Goal: Communication & Community: Answer question/provide support

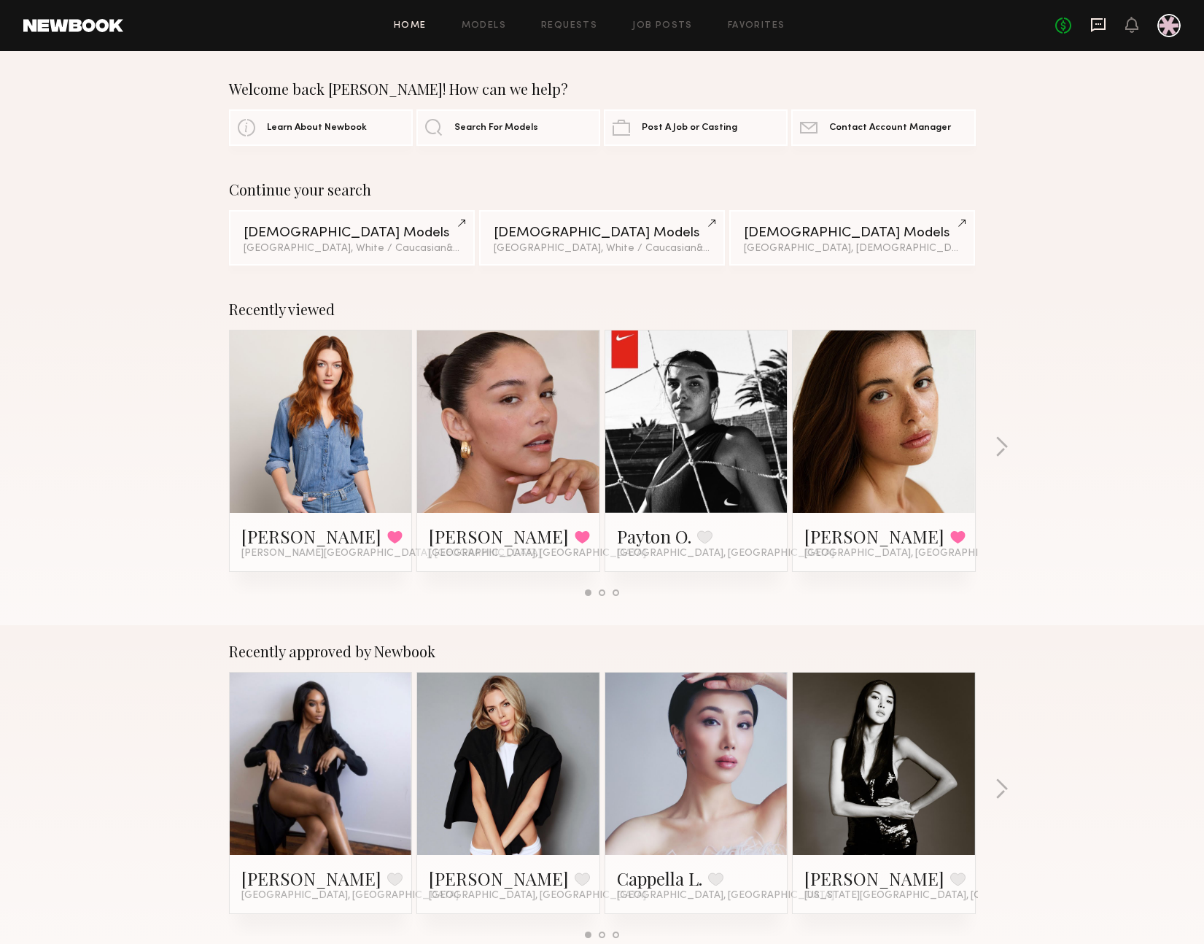
click at [1105, 18] on icon at bounding box center [1098, 25] width 15 height 14
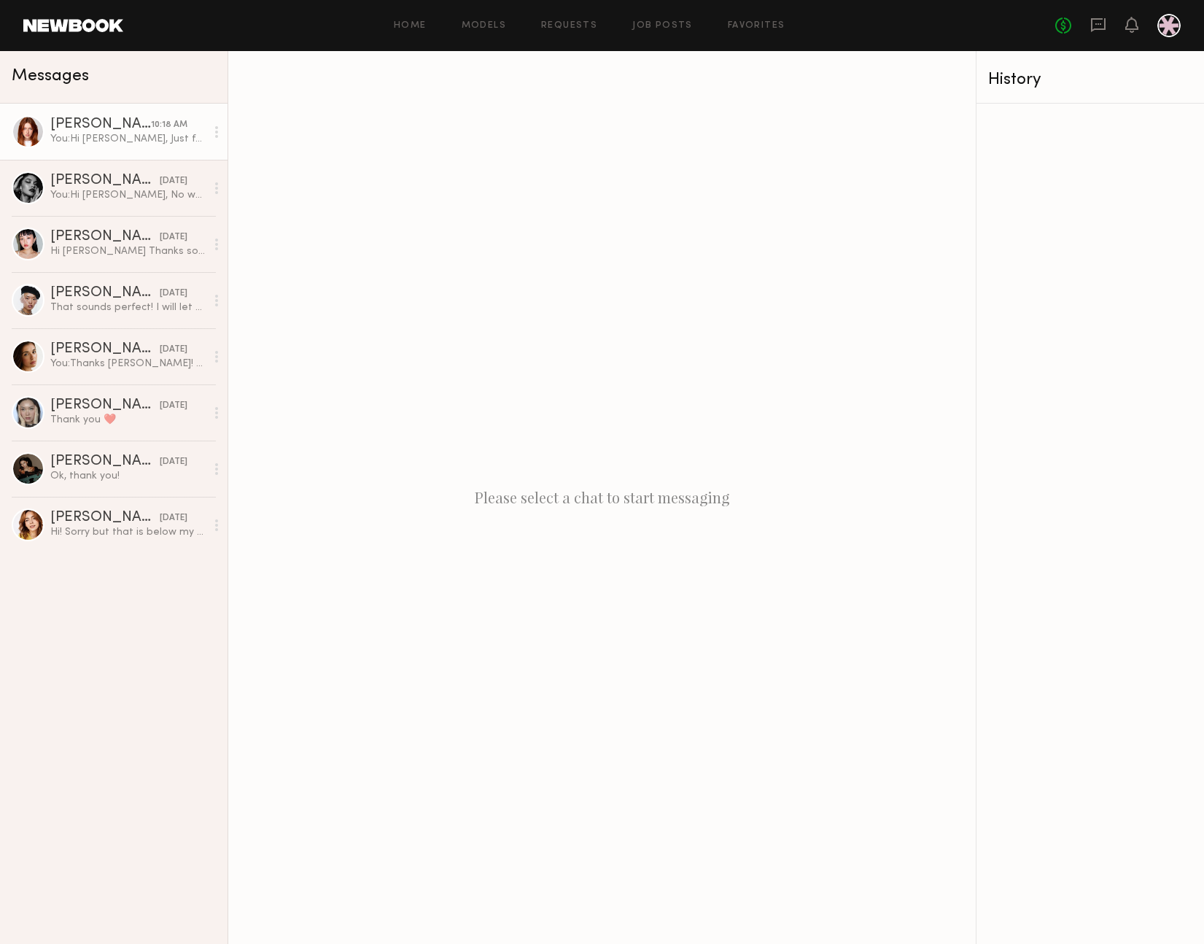
click at [107, 151] on link "Annika R. 10:18 AM You: Hi Annika, Just following up on my note yesterday — cou…" at bounding box center [114, 132] width 228 height 56
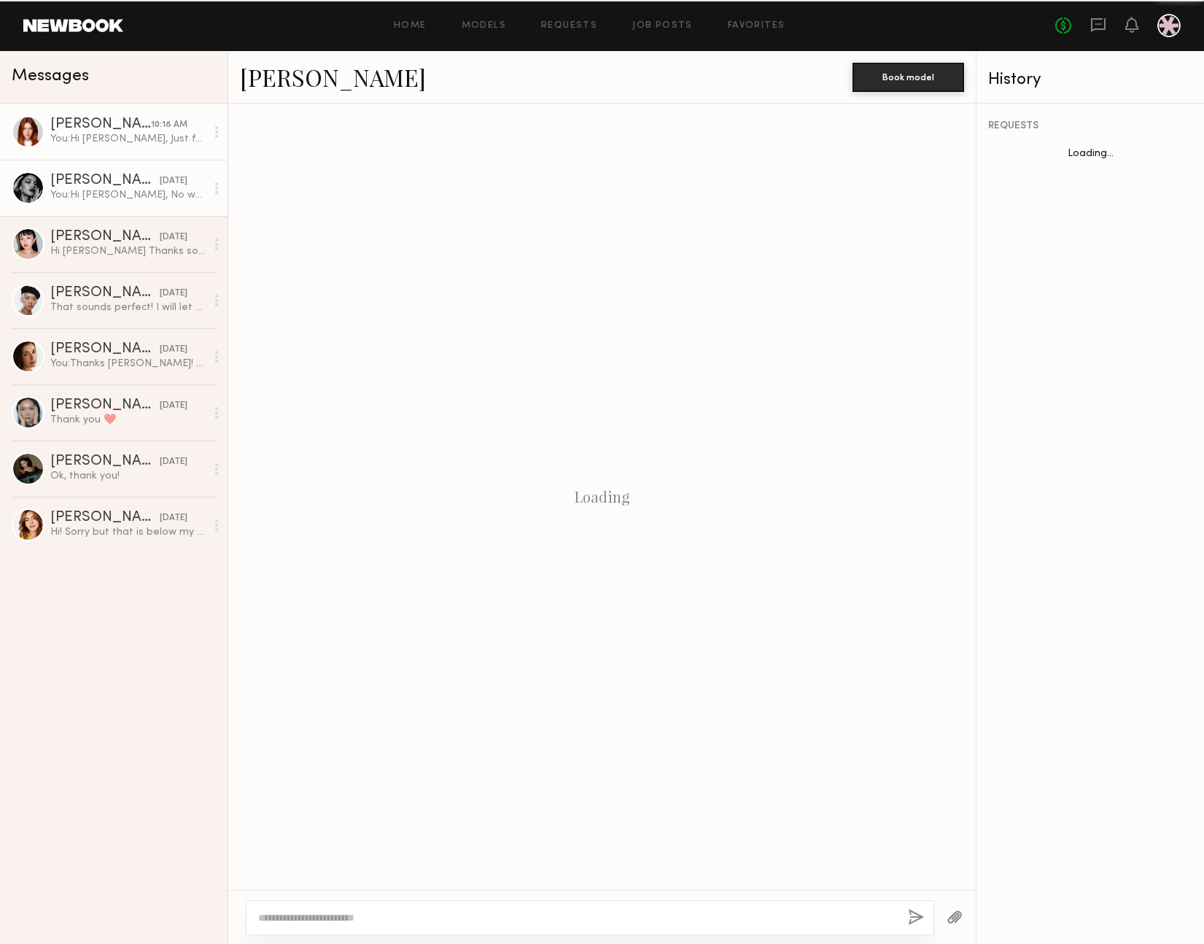
scroll to position [1299, 0]
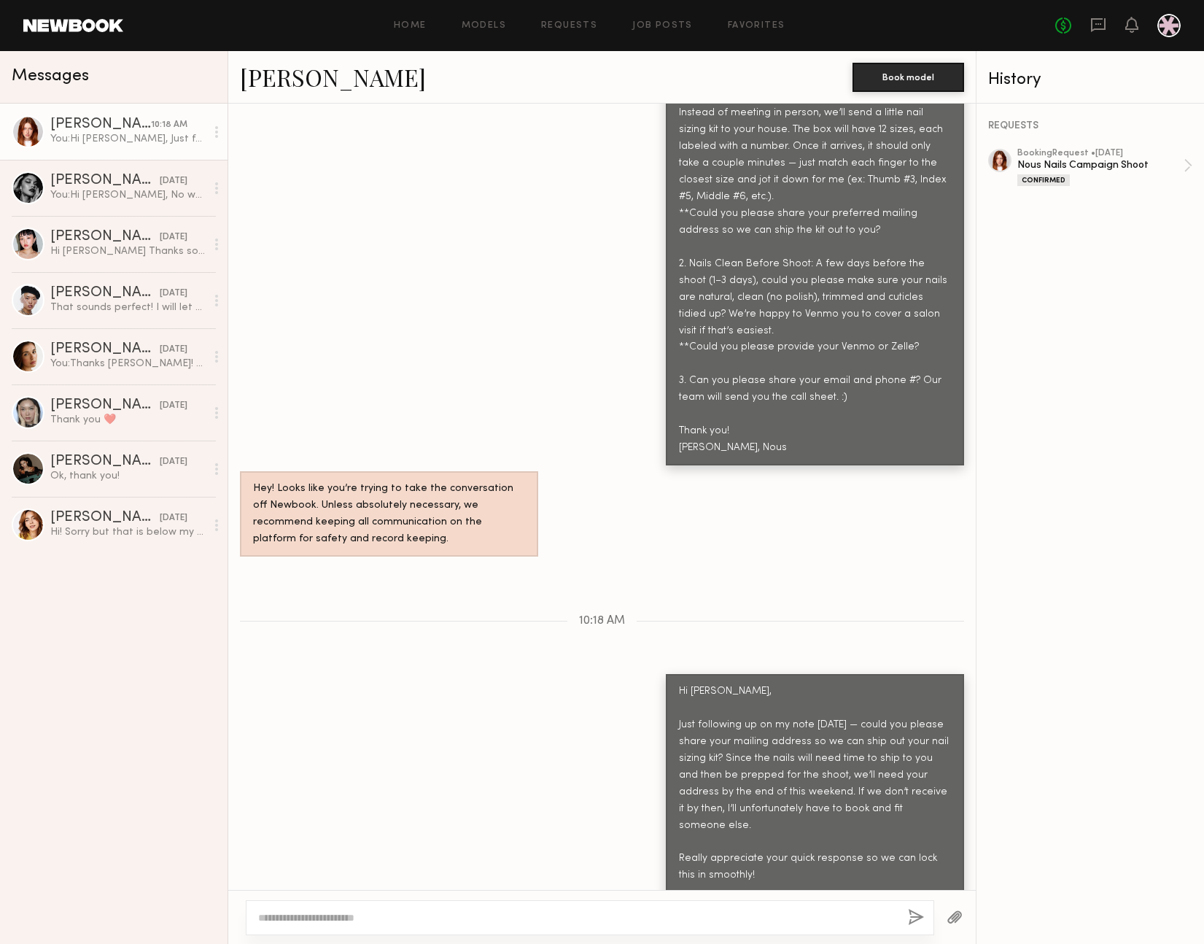
click at [63, 659] on div "Annika R. 10:18 AM You: Hi Annika, Just following up on my note yesterday — cou…" at bounding box center [114, 524] width 228 height 840
click at [105, 473] on div "Ok, thank you!" at bounding box center [127, 476] width 155 height 14
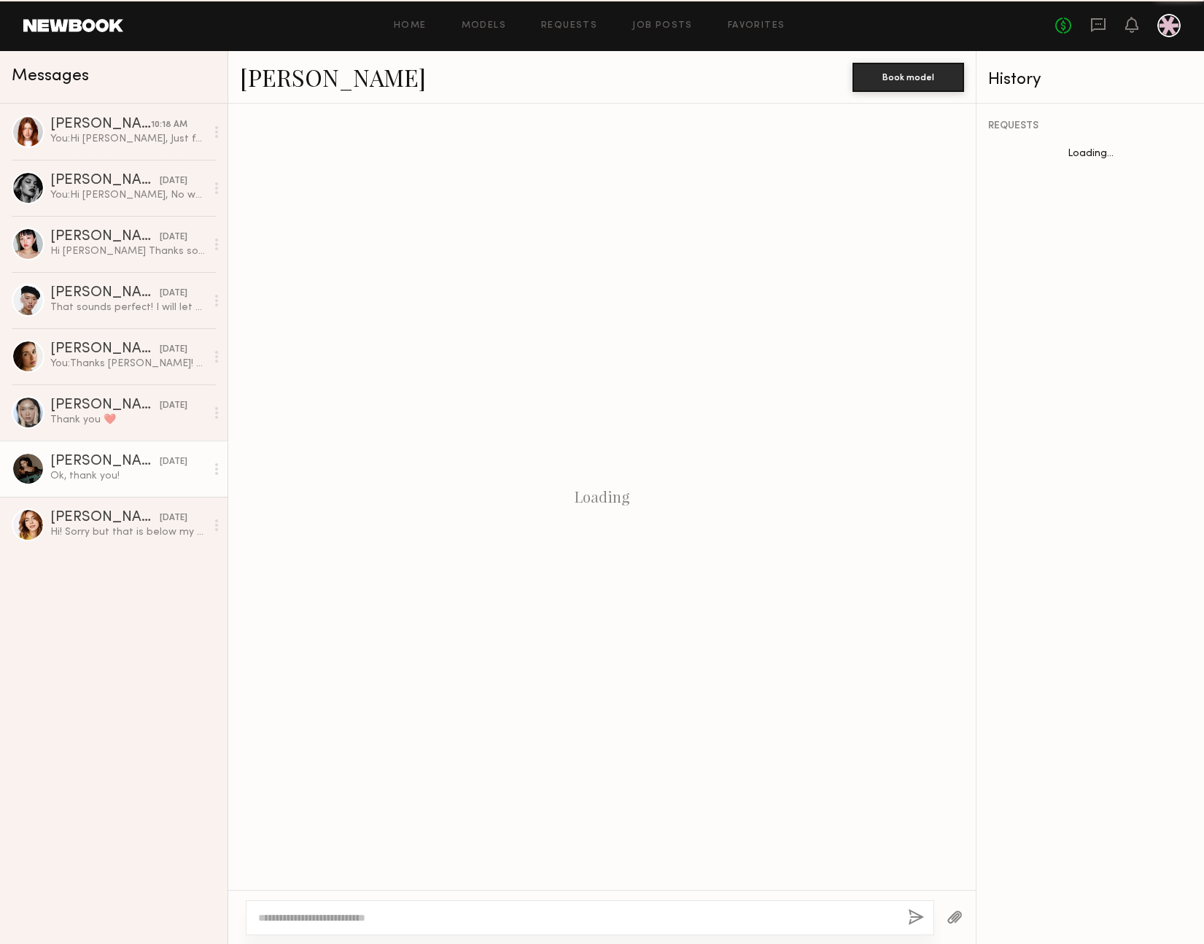
scroll to position [403, 0]
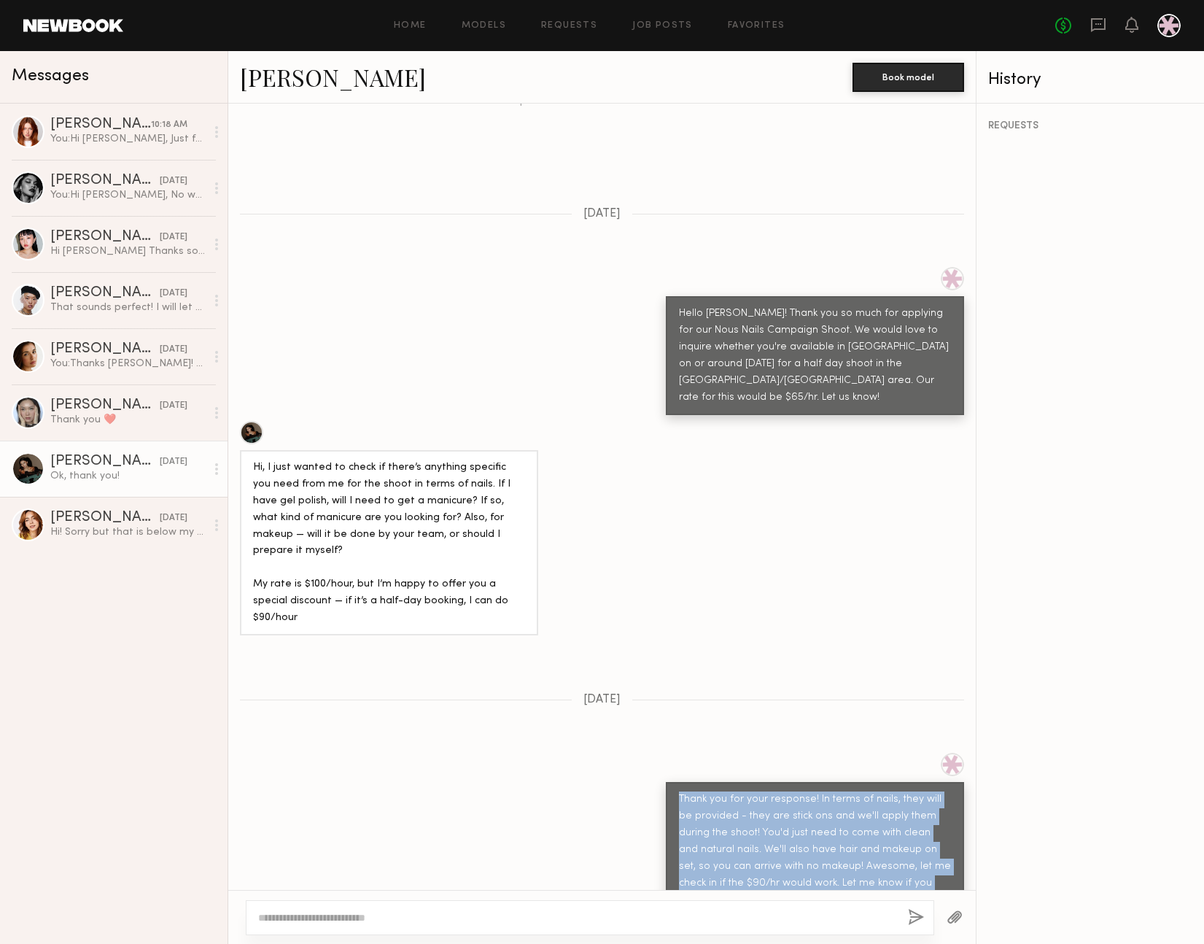
drag, startPoint x: 650, startPoint y: 692, endPoint x: 884, endPoint y: 827, distance: 269.5
click at [884, 827] on div "Thank you for your response! In terms of nails, they will be provided - they ar…" at bounding box center [601, 835] width 747 height 165
click at [884, 827] on div "Thank you for your response! In terms of nails, they will be provided - they ar…" at bounding box center [815, 849] width 272 height 117
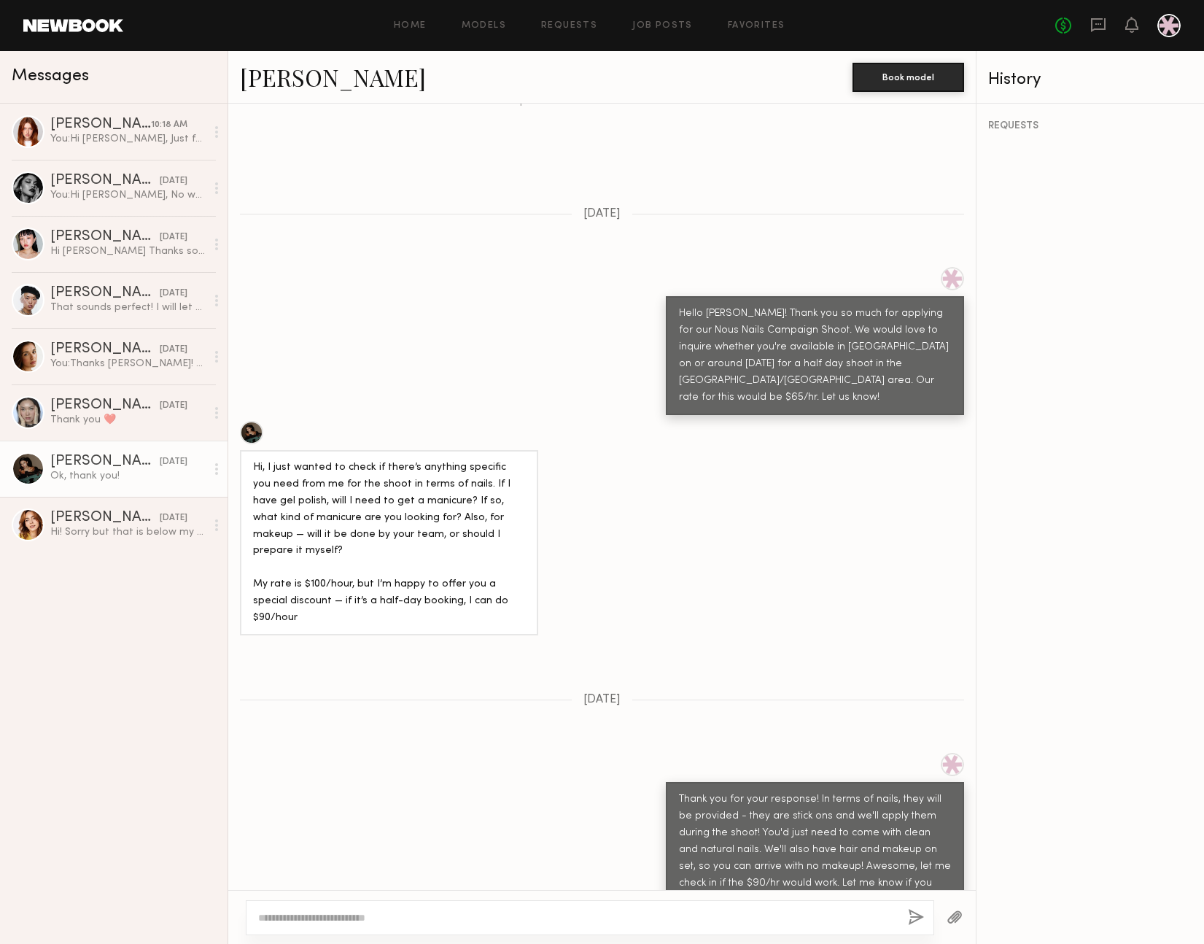
click at [576, 912] on textarea at bounding box center [577, 917] width 638 height 15
click at [518, 925] on div at bounding box center [590, 917] width 688 height 35
click at [491, 916] on textarea at bounding box center [577, 917] width 638 height 15
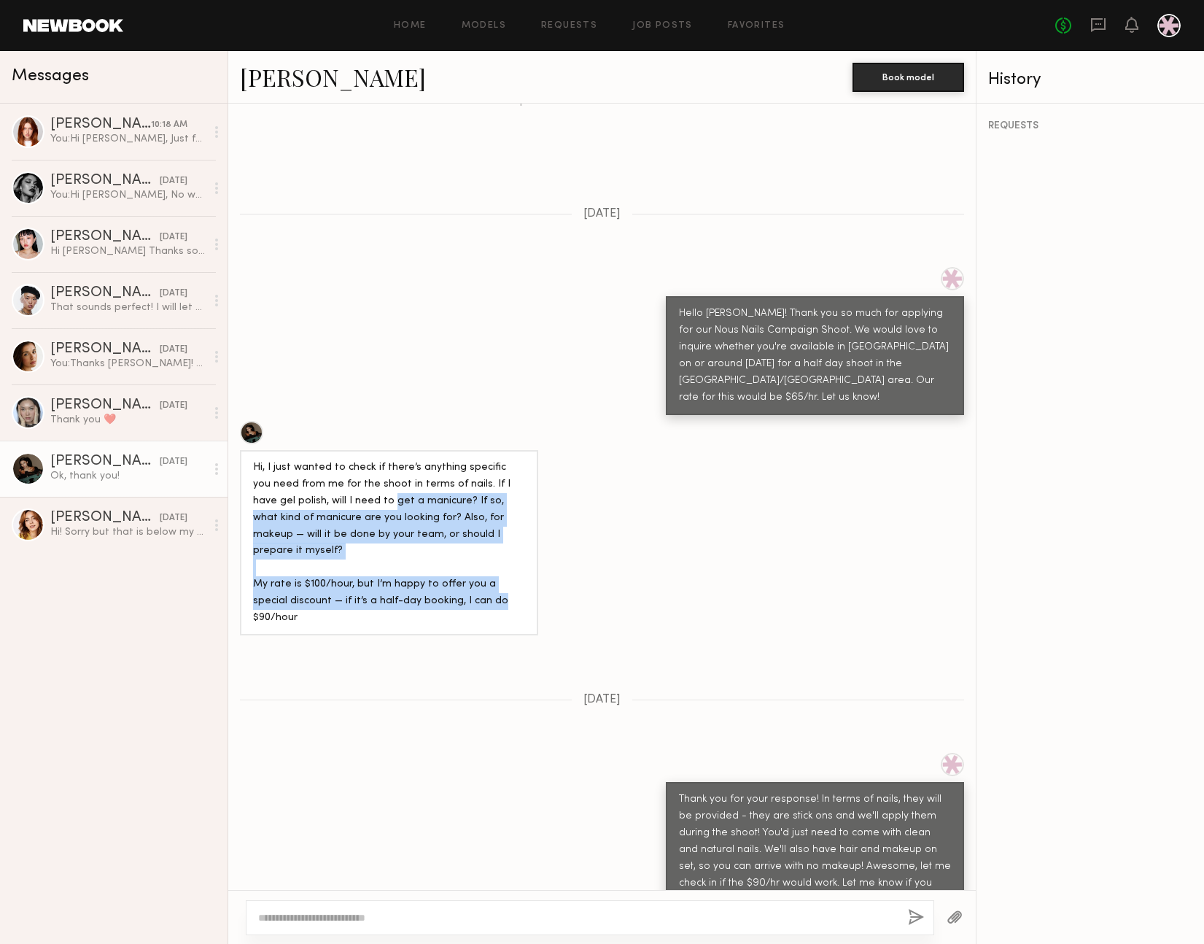
drag, startPoint x: 478, startPoint y: 463, endPoint x: 459, endPoint y: 544, distance: 83.1
click at [459, 544] on div "Hi, I just wanted to check if there’s anything specific you need from me for th…" at bounding box center [389, 543] width 272 height 168
drag, startPoint x: 343, startPoint y: 507, endPoint x: 259, endPoint y: 449, distance: 101.7
click at [259, 459] on div "Hi, I just wanted to check if there’s anything specific you need from me for th…" at bounding box center [389, 543] width 272 height 168
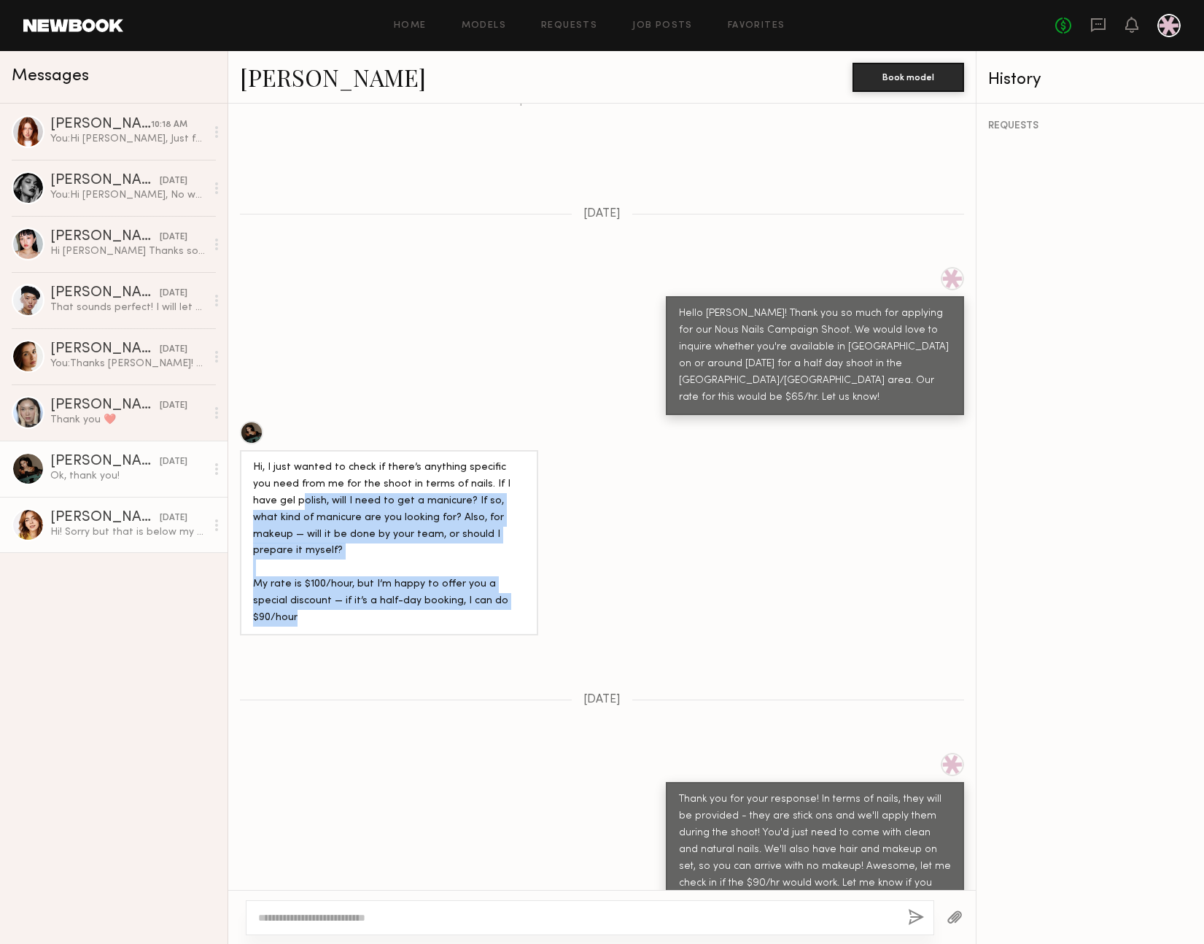
click at [101, 540] on link "Haley G. 08/04/2025 Hi! Sorry but that is below my rate." at bounding box center [114, 525] width 228 height 56
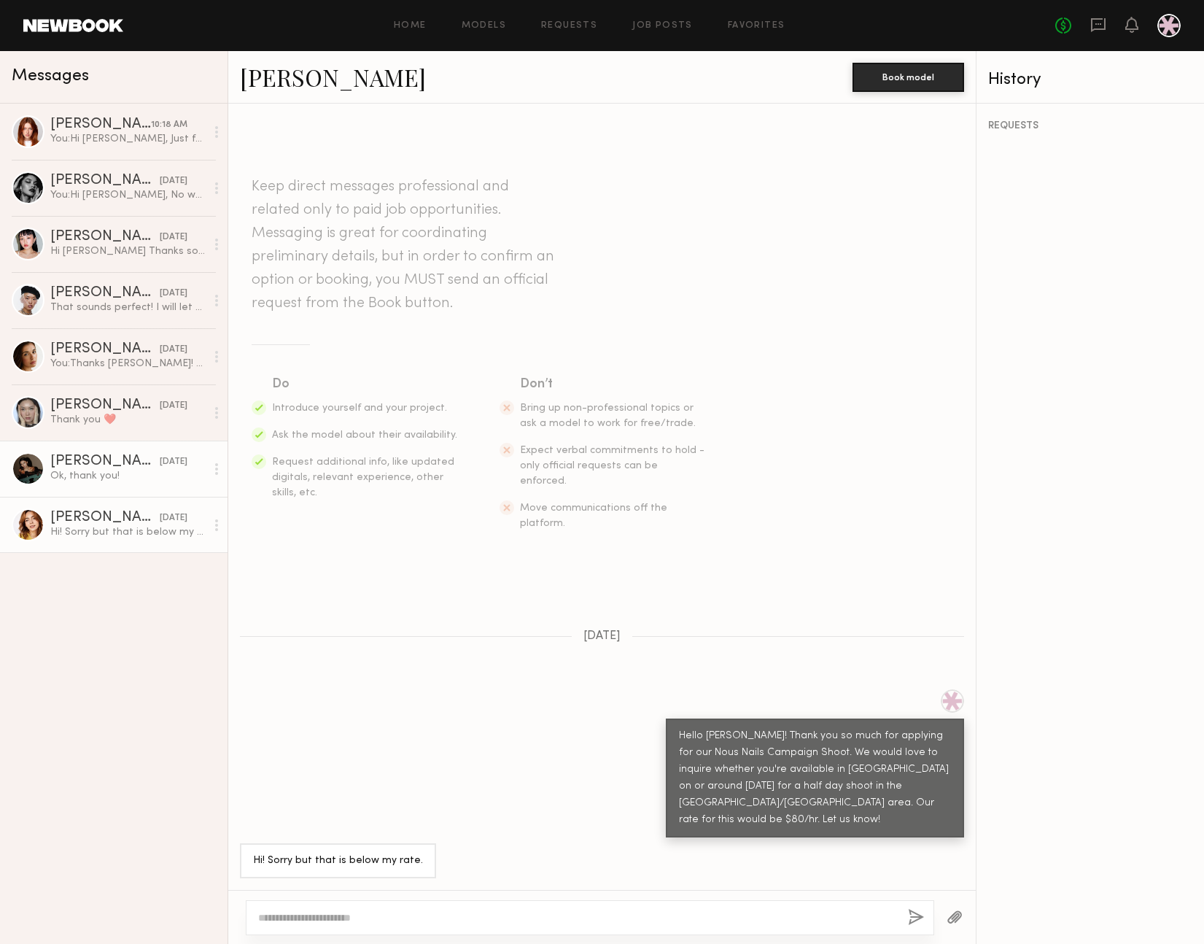
click at [101, 455] on div "[PERSON_NAME]" at bounding box center [104, 461] width 109 height 15
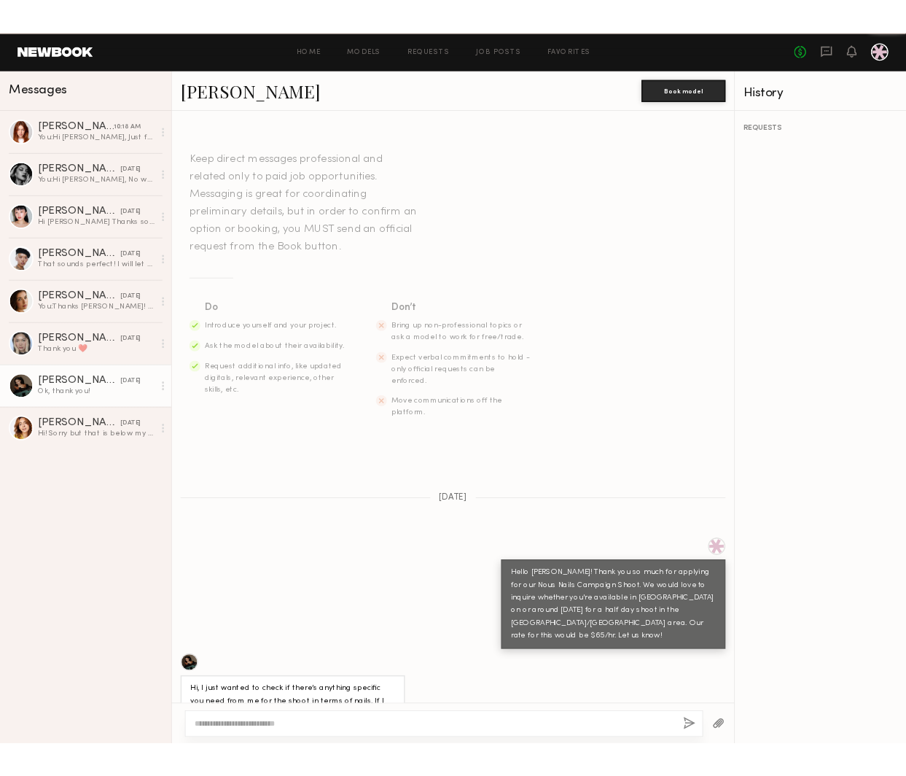
scroll to position [403, 0]
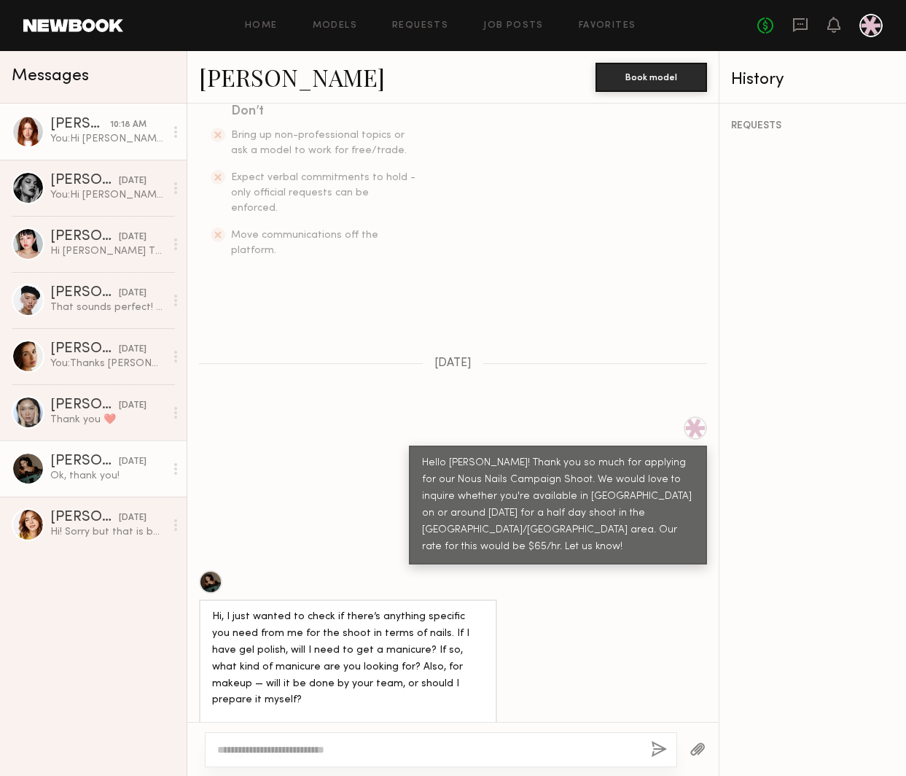
click at [88, 128] on div "[PERSON_NAME]" at bounding box center [80, 124] width 60 height 15
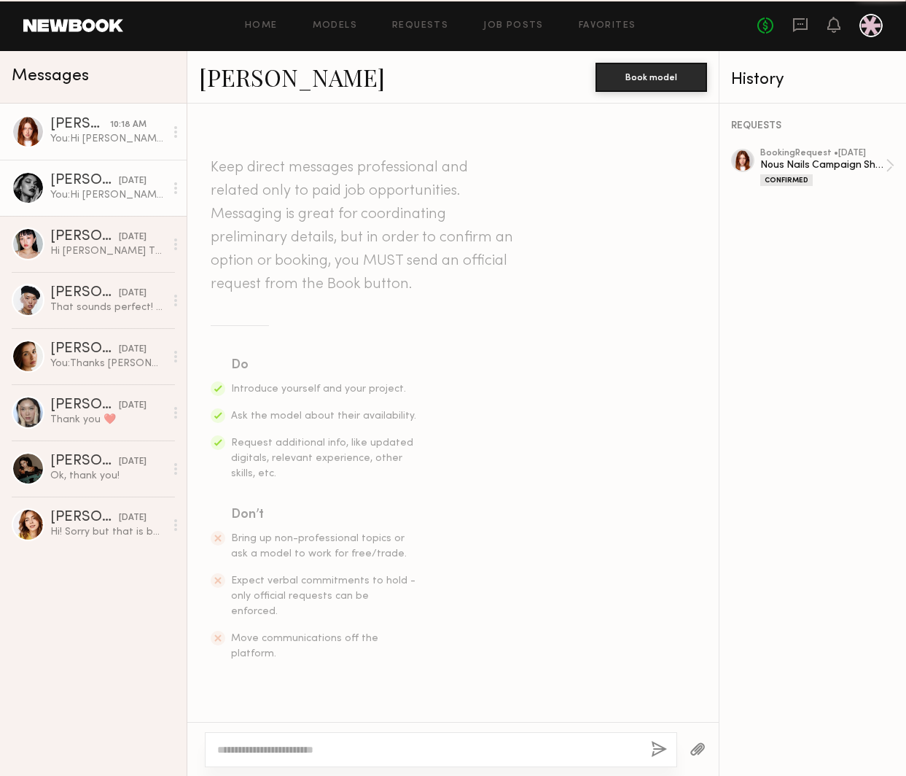
scroll to position [1619, 0]
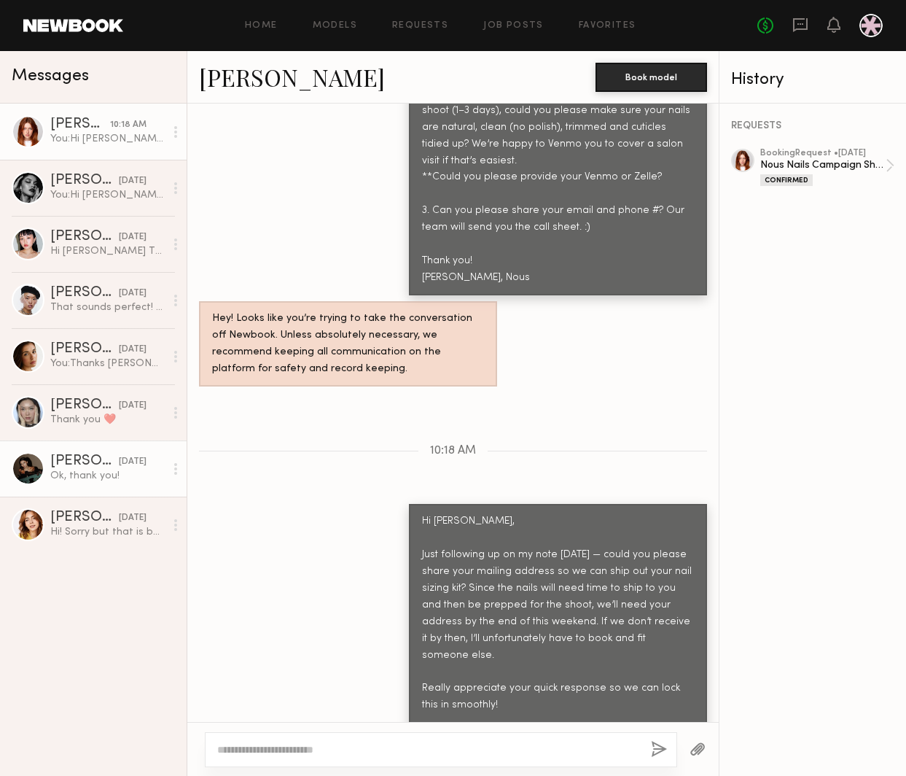
click at [77, 472] on div "Ok, thank you!" at bounding box center [107, 476] width 114 height 14
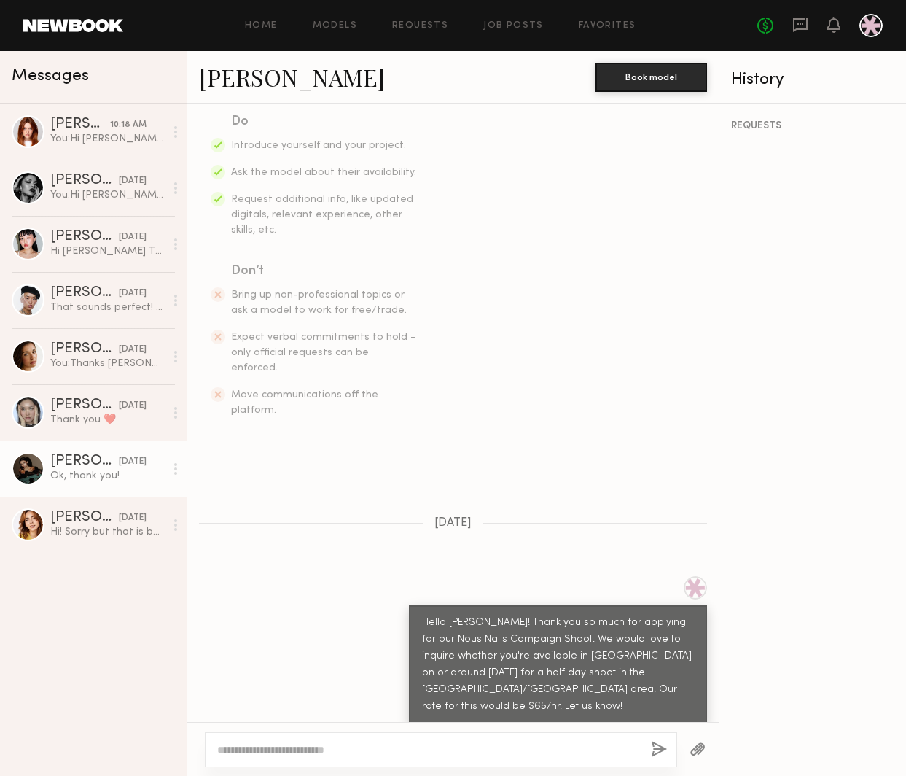
scroll to position [722, 0]
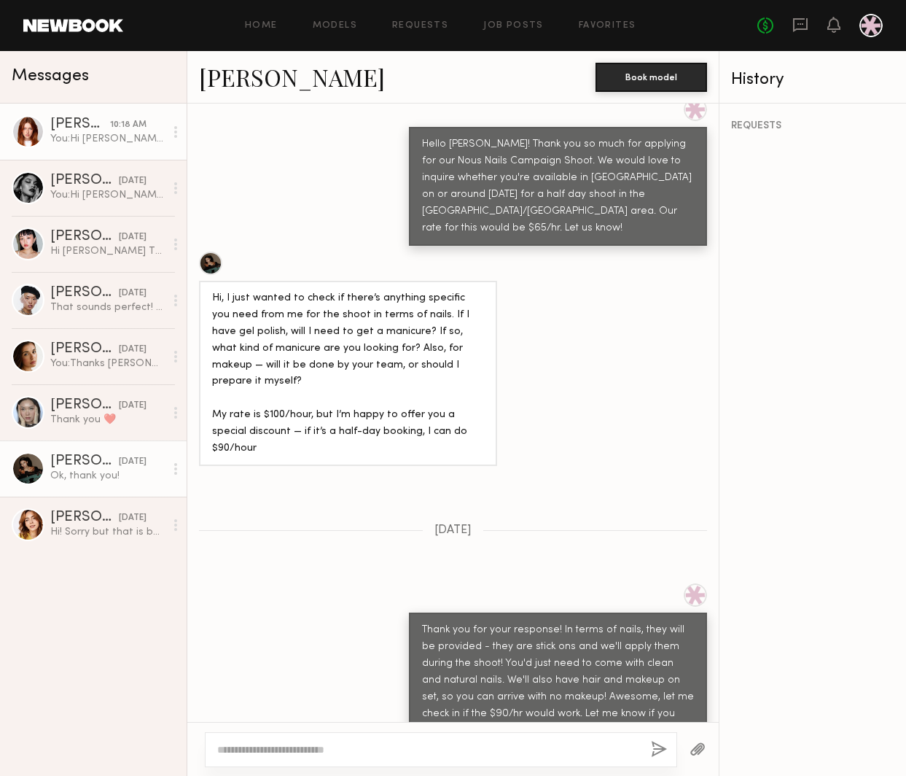
click at [118, 140] on div "You: Hi Annika, Just following up on my note yesterday — could you please share…" at bounding box center [107, 139] width 114 height 14
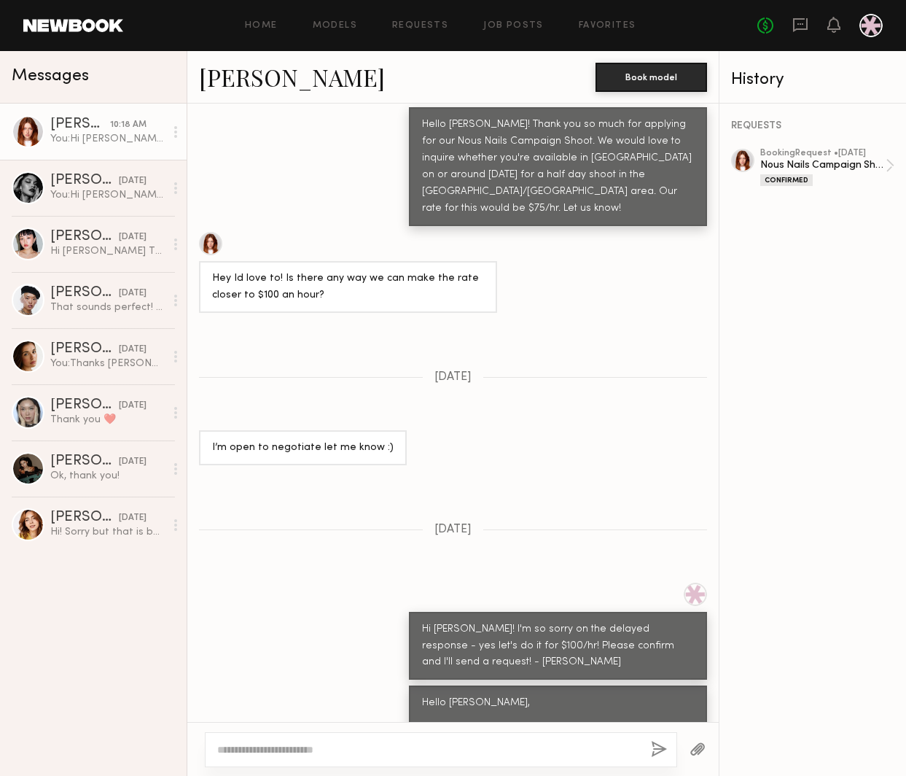
scroll to position [1619, 0]
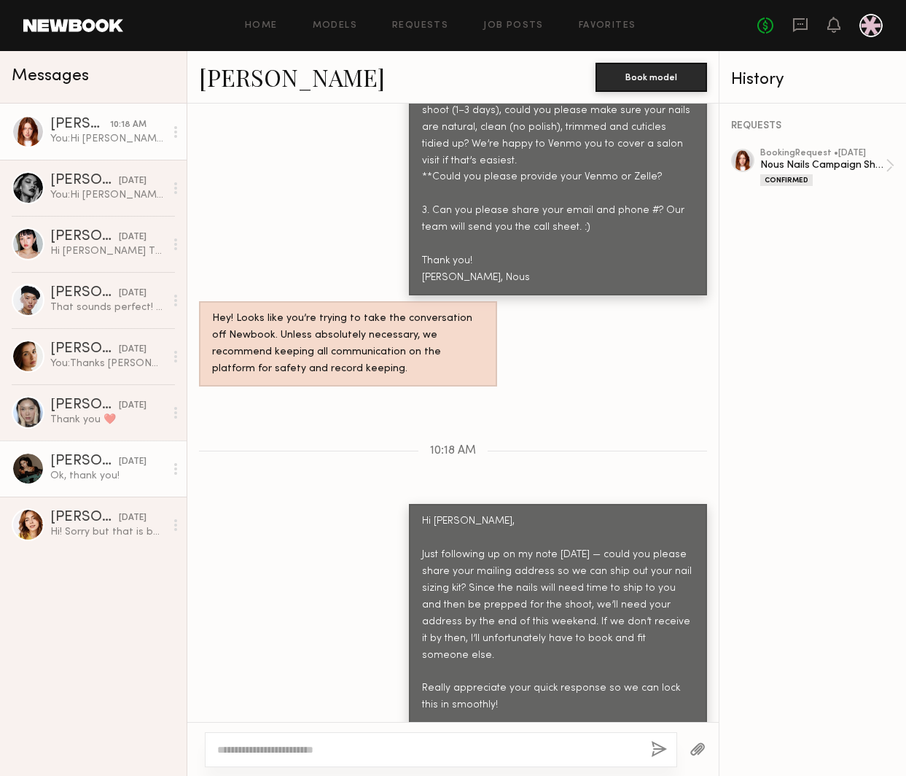
click at [31, 475] on div at bounding box center [28, 468] width 33 height 33
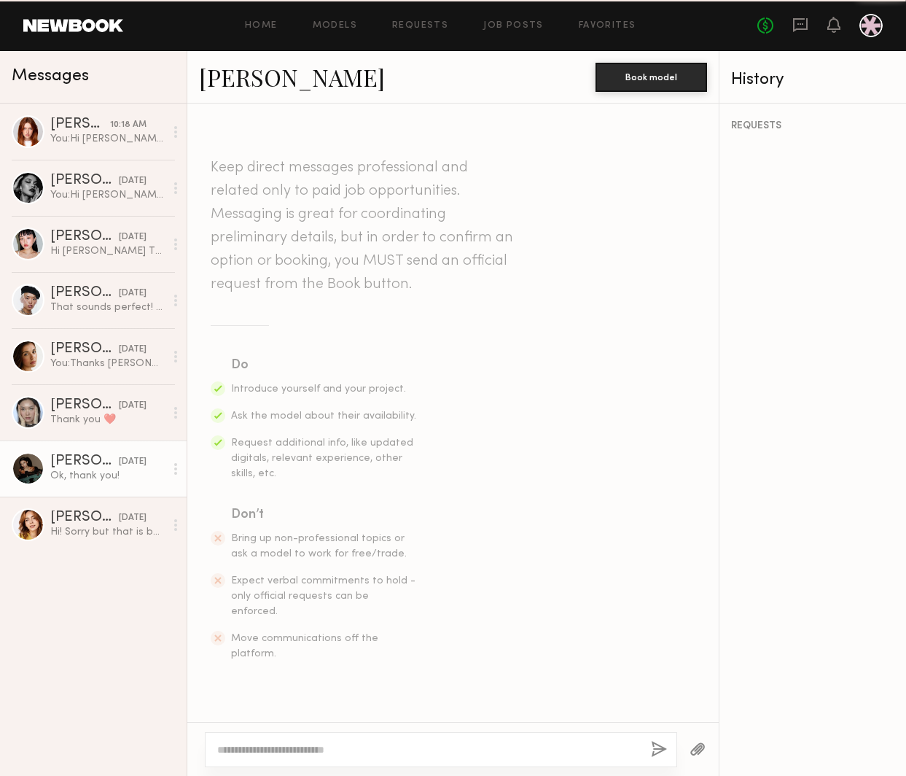
scroll to position [722, 0]
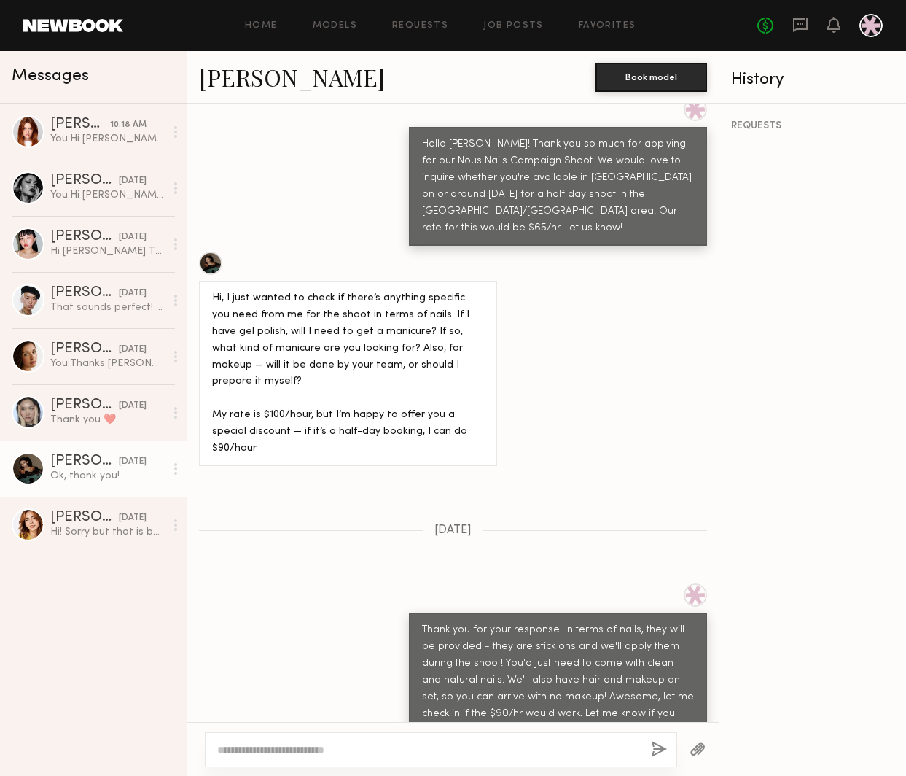
click at [18, 475] on div at bounding box center [28, 468] width 33 height 33
click at [214, 77] on link "Ekaterina N." at bounding box center [292, 76] width 186 height 31
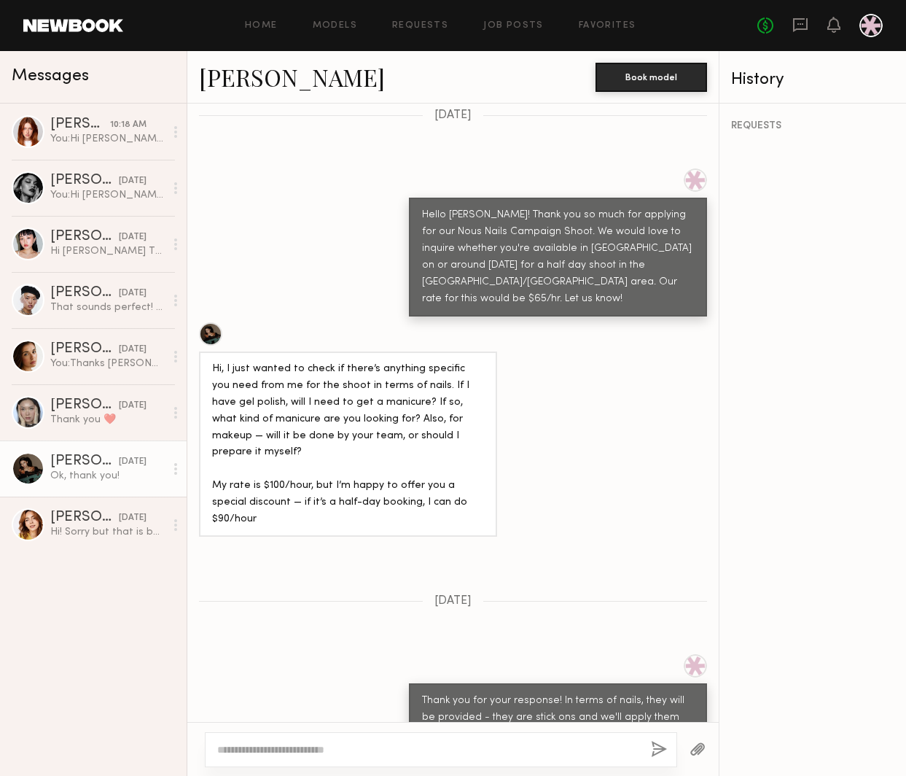
scroll to position [580, 0]
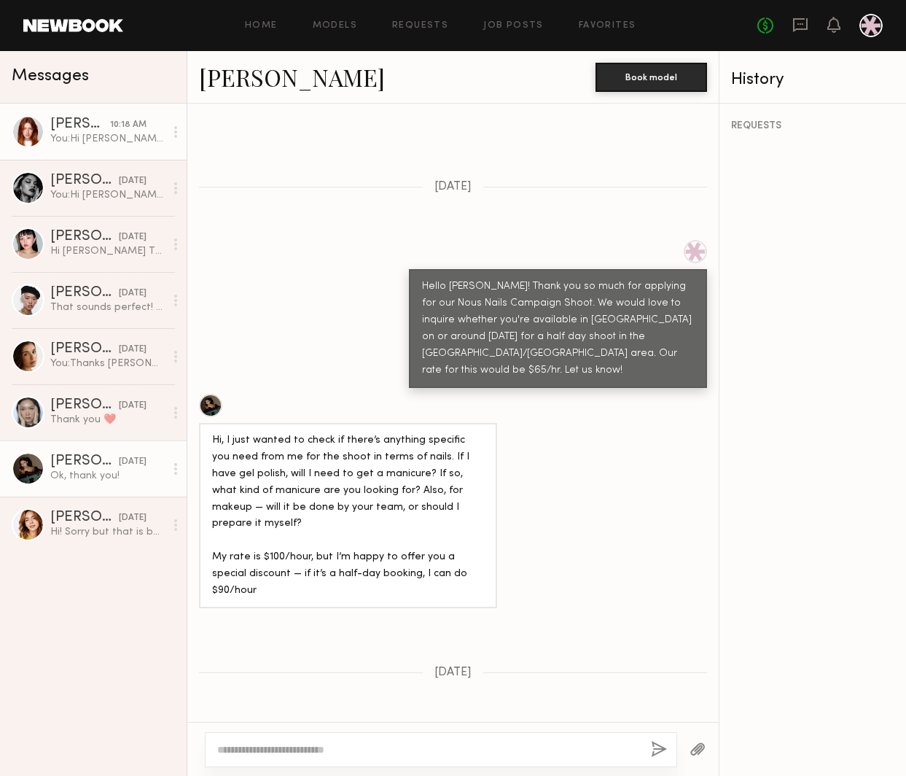
click at [54, 157] on link "Annika R. 10:18 AM You: Hi Annika, Just following up on my note yesterday — cou…" at bounding box center [93, 132] width 187 height 56
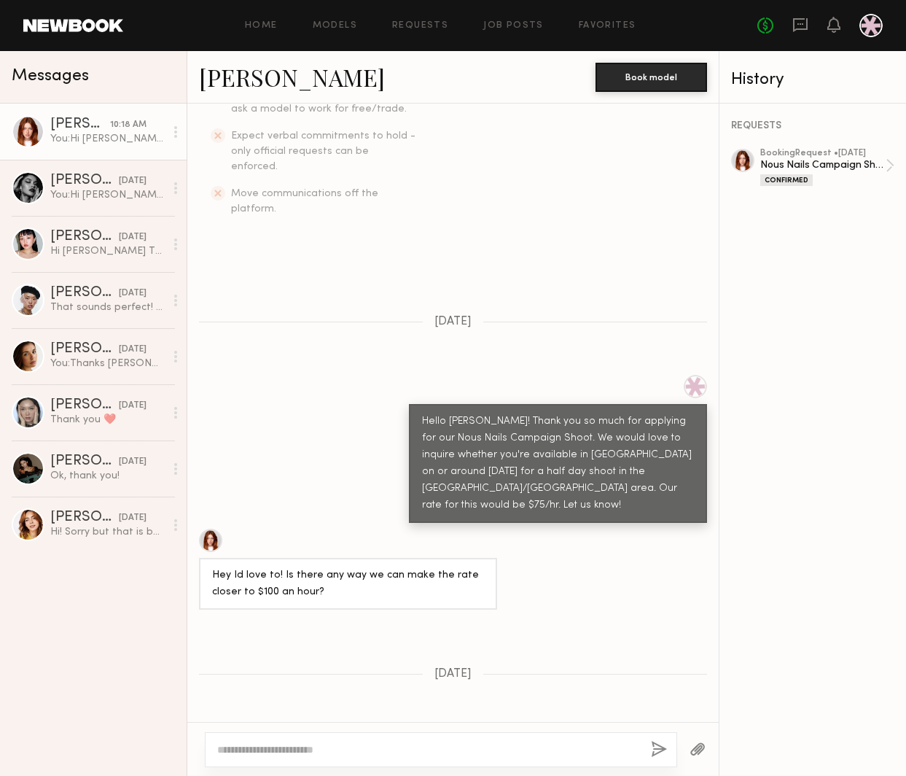
scroll to position [403, 0]
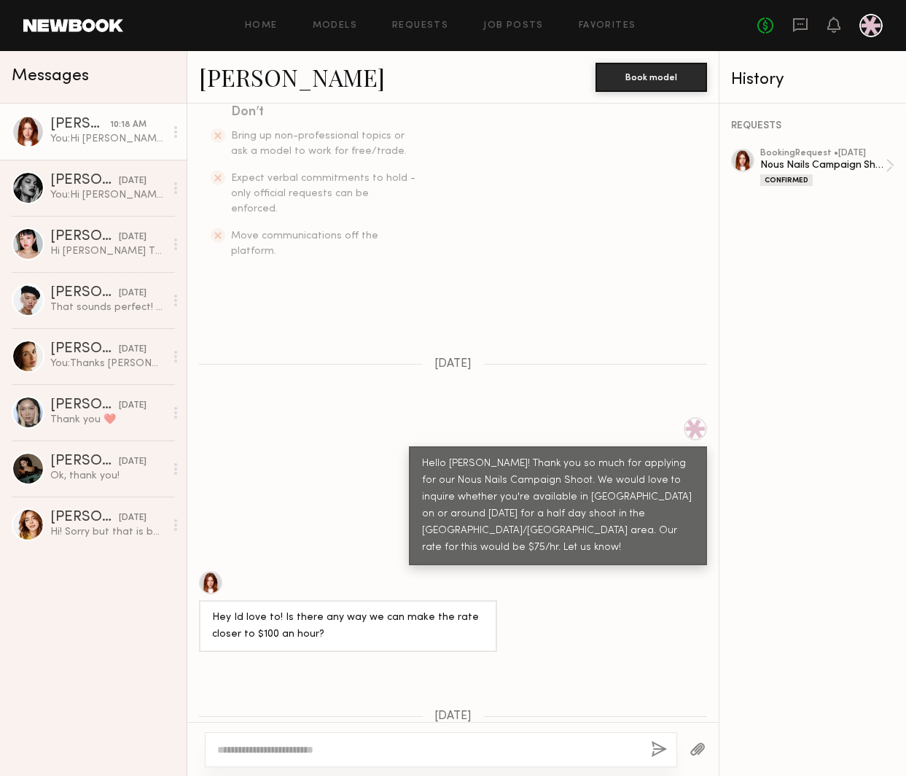
click at [211, 571] on div at bounding box center [210, 582] width 23 height 23
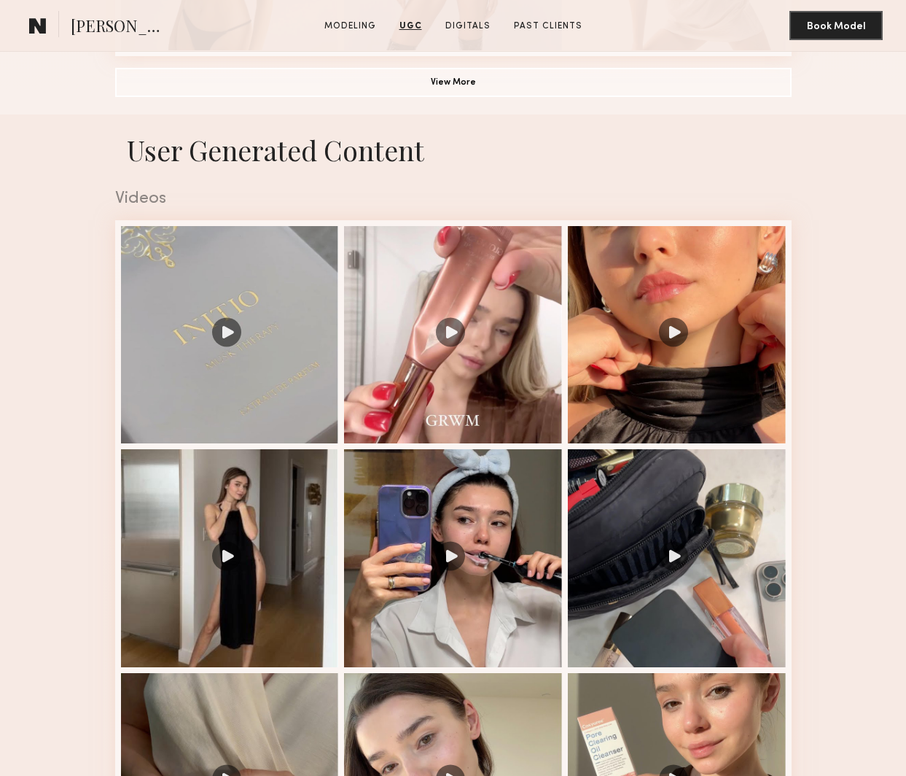
scroll to position [1119, 0]
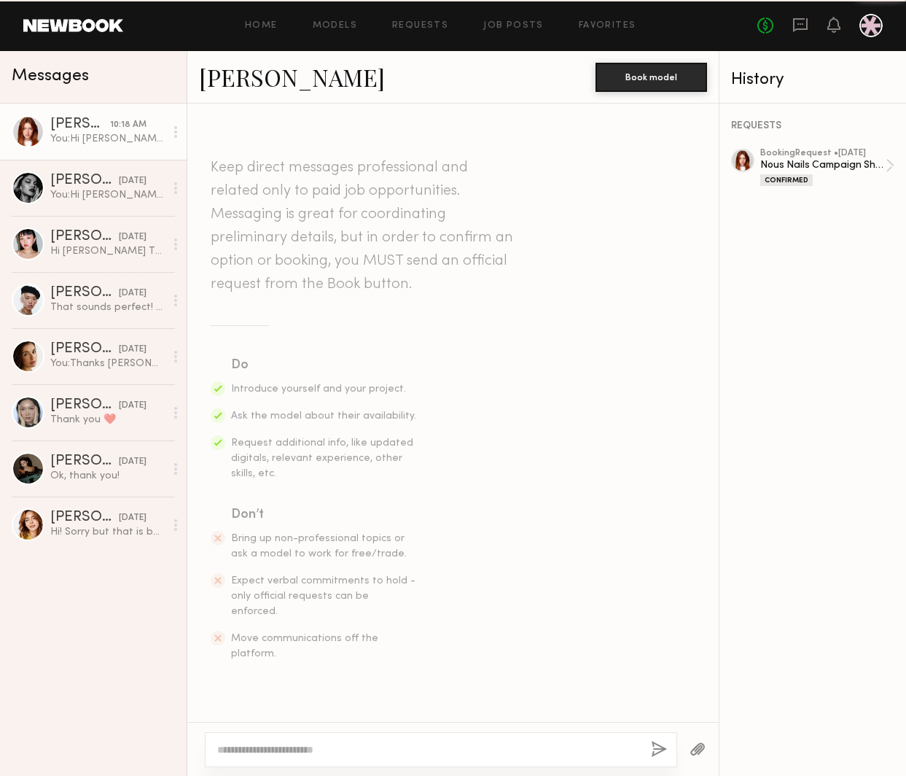
scroll to position [1619, 0]
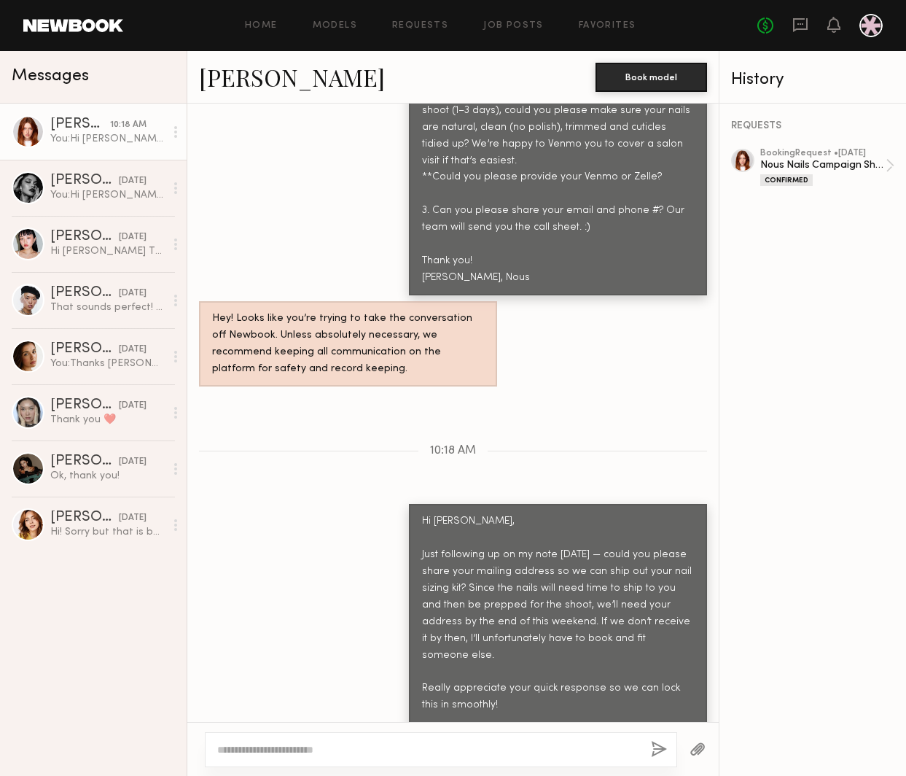
drag, startPoint x: 828, startPoint y: 602, endPoint x: 828, endPoint y: 614, distance: 11.7
click at [828, 602] on div "REQUESTS booking Request • 08/20/2025 Nous Nails Campaign Shoot Confirmed" at bounding box center [813, 440] width 187 height 672
click at [839, 685] on div "REQUESTS booking Request • 08/20/2025 Nous Nails Campaign Shoot Confirmed" at bounding box center [813, 440] width 187 height 672
